Goal: Obtain resource: Download file/media

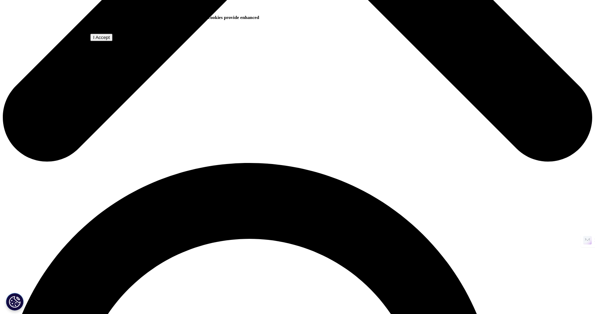
scroll to position [434, 415]
click at [112, 41] on input "I Accept" at bounding box center [101, 37] width 22 height 7
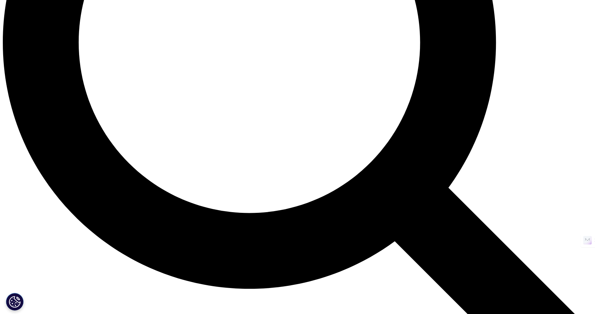
scroll to position [837, 0]
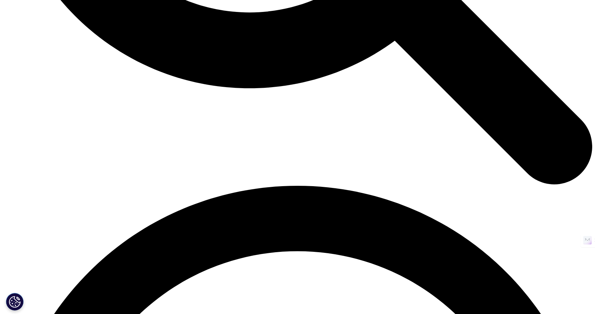
scroll to position [847, 0]
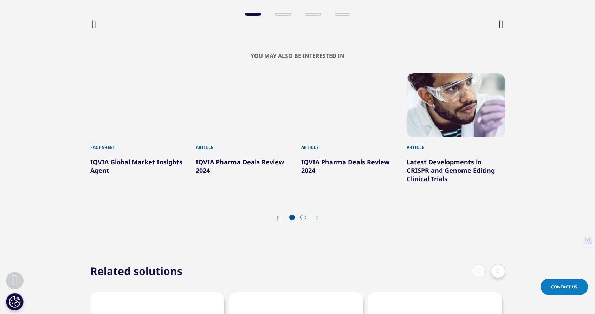
click at [502, 30] on icon "Next slide" at bounding box center [501, 24] width 4 height 11
click at [501, 30] on icon "Next slide" at bounding box center [501, 24] width 4 height 11
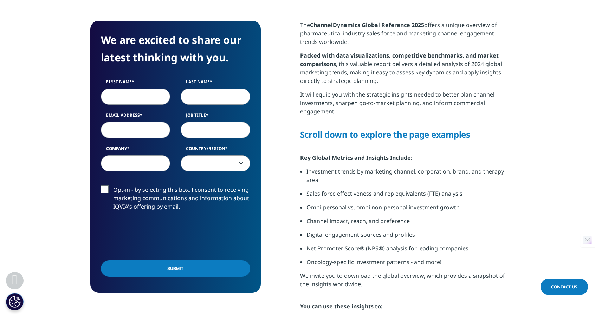
scroll to position [311, 0]
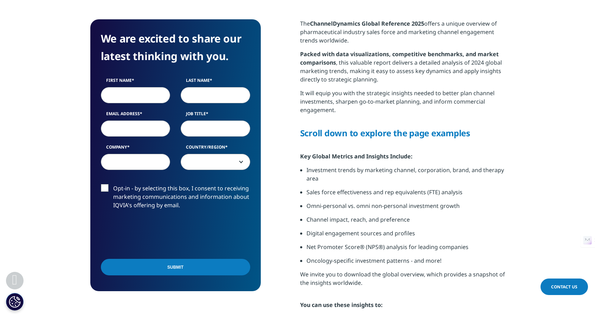
click at [148, 87] on input "First Name" at bounding box center [136, 95] width 70 height 16
type input "Eduard"
type input "Nieuwenhuijs"
type input "enieuwenhuijs@hotmail.com"
select select "Netherlands"
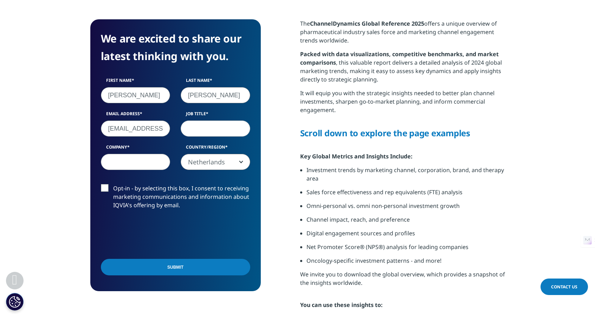
click at [156, 121] on input "enieuwenhuijs@hotmail.com" at bounding box center [136, 129] width 70 height 16
type input "eduard.nieuwenhuijs@astrazeneca.com"
type input "IBEX"
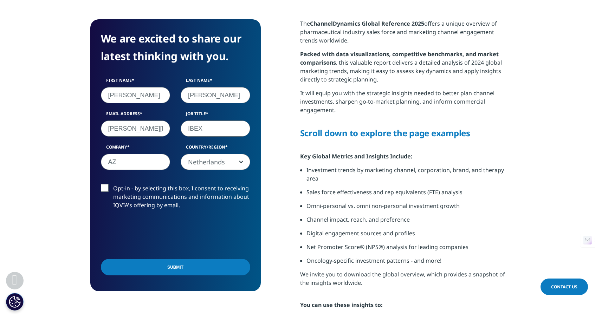
type input "AZ"
click at [108, 184] on label "Opt-in - by selecting this box, I consent to receiving marketing communications…" at bounding box center [175, 198] width 149 height 29
click at [113, 184] on input "Opt-in - by selecting this box, I consent to receiving marketing communications…" at bounding box center [113, 184] width 0 height 0
click at [107, 184] on label "Opt-in - by selecting this box, I consent to receiving marketing communications…" at bounding box center [175, 198] width 149 height 29
click at [113, 184] on input "Opt-in - by selecting this box, I consent to receiving marketing communications…" at bounding box center [113, 184] width 0 height 0
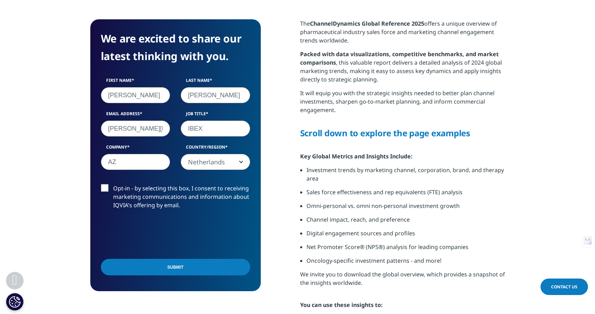
click at [167, 259] on input "Submit" at bounding box center [175, 267] width 149 height 17
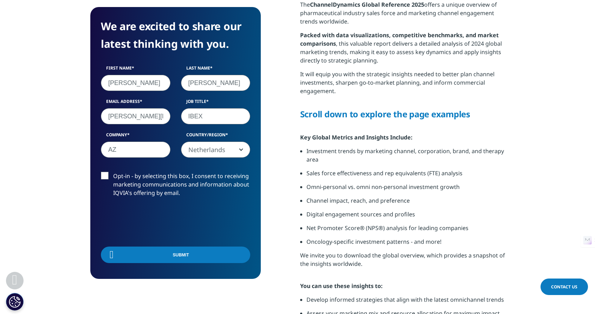
scroll to position [55, 171]
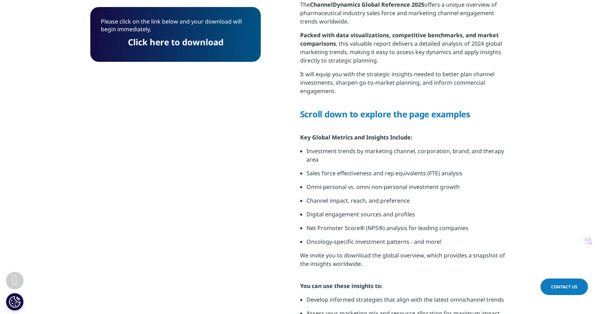
click at [193, 43] on link "Click here to download" at bounding box center [176, 42] width 96 height 12
